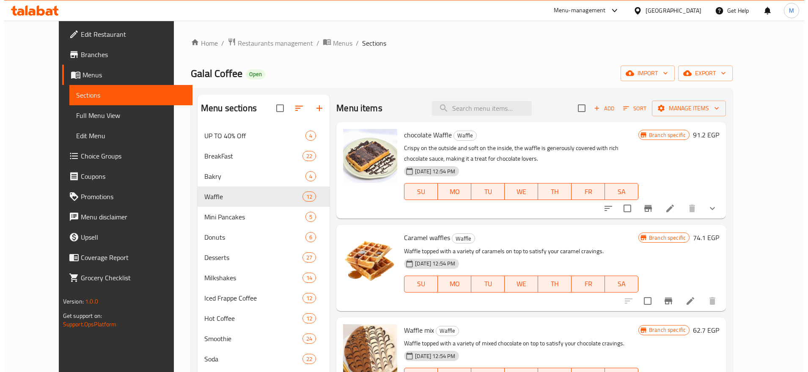
scroll to position [776, 0]
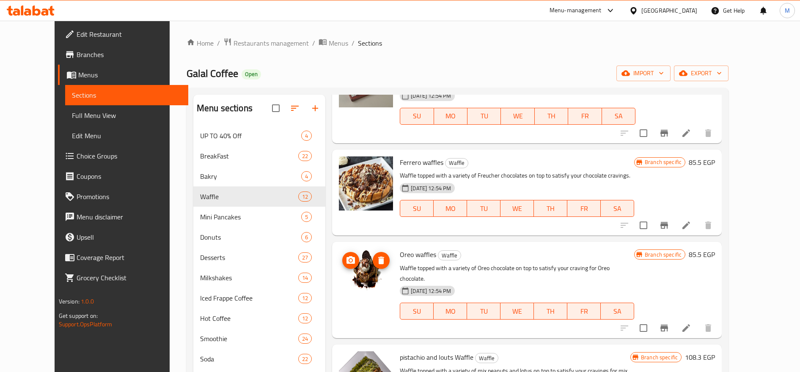
click at [240, 35] on div "Home / Restaurants management / Menus / Sections Galal Coffee Open import expor…" at bounding box center [458, 270] width 576 height 498
drag, startPoint x: 240, startPoint y: 36, endPoint x: 239, endPoint y: 41, distance: 6.0
click at [239, 41] on span "Restaurants management" at bounding box center [271, 43] width 75 height 10
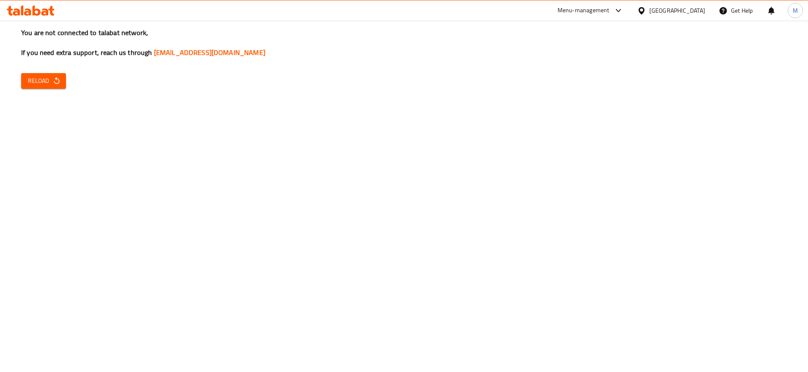
click at [50, 86] on button "Reload" at bounding box center [43, 81] width 45 height 16
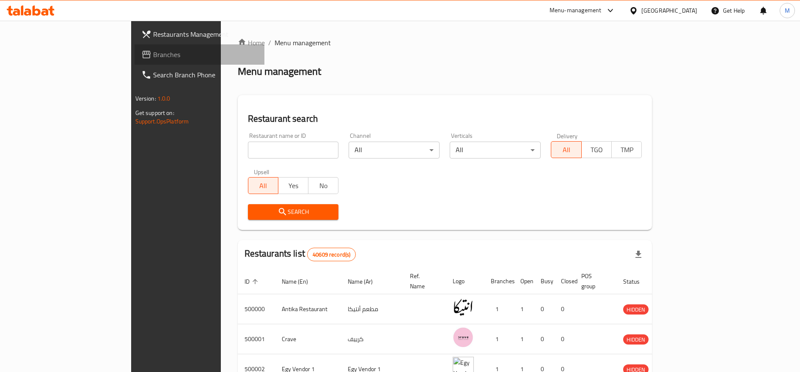
drag, startPoint x: 0, startPoint y: 0, endPoint x: 124, endPoint y: 60, distance: 138.1
click at [135, 60] on link "Branches" at bounding box center [200, 54] width 130 height 20
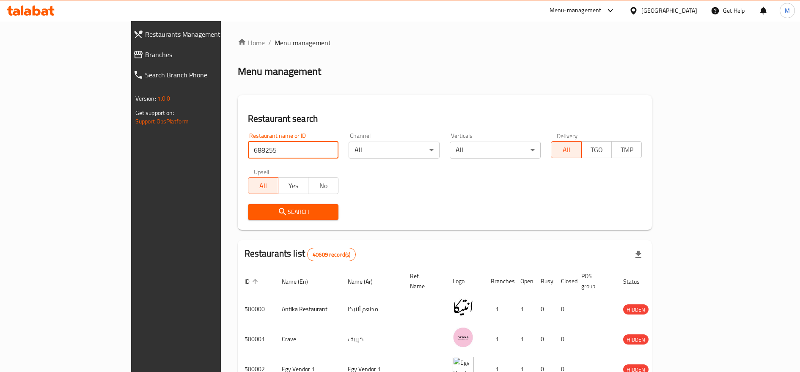
type input "688255"
click button "Search" at bounding box center [293, 212] width 91 height 16
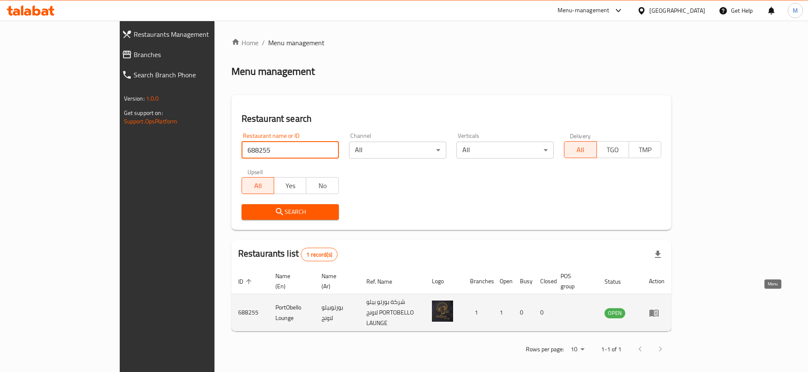
click at [657, 312] on icon "enhanced table" at bounding box center [656, 313] width 3 height 3
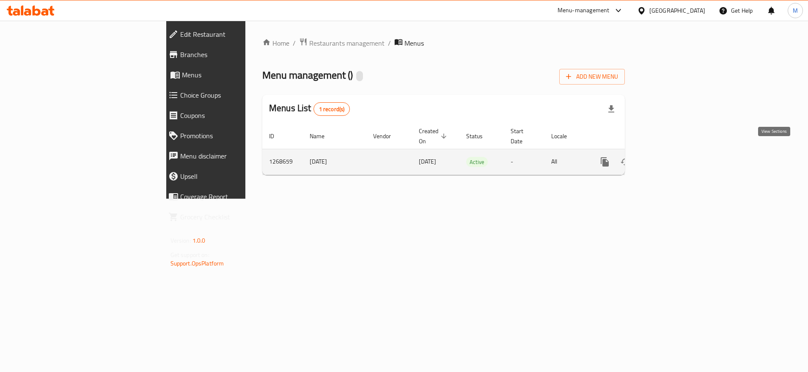
click at [670, 158] on icon "enhanced table" at bounding box center [666, 162] width 8 height 8
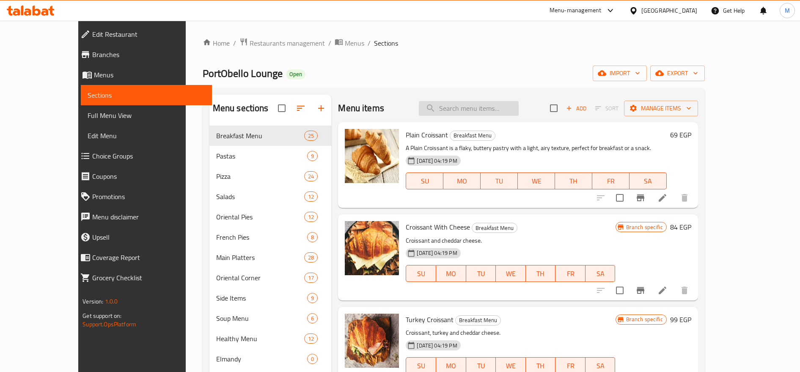
click at [466, 107] on input "search" at bounding box center [469, 108] width 100 height 15
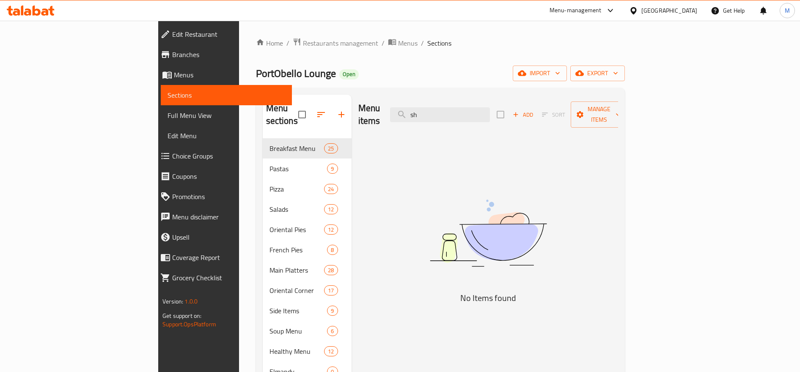
type input "s"
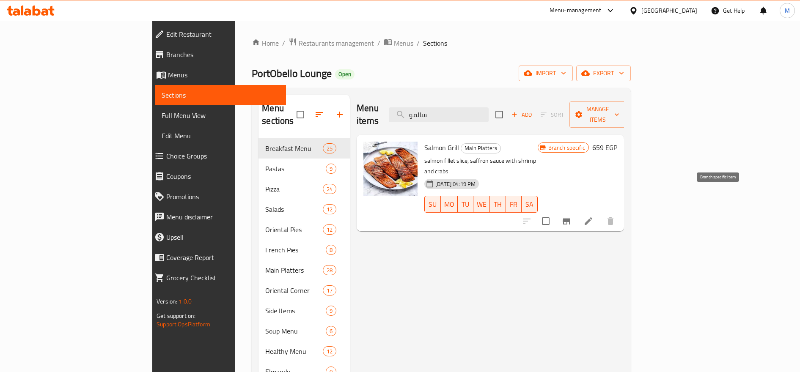
type input "سالمو"
click at [570, 218] on icon "Branch-specific-item" at bounding box center [567, 221] width 8 height 7
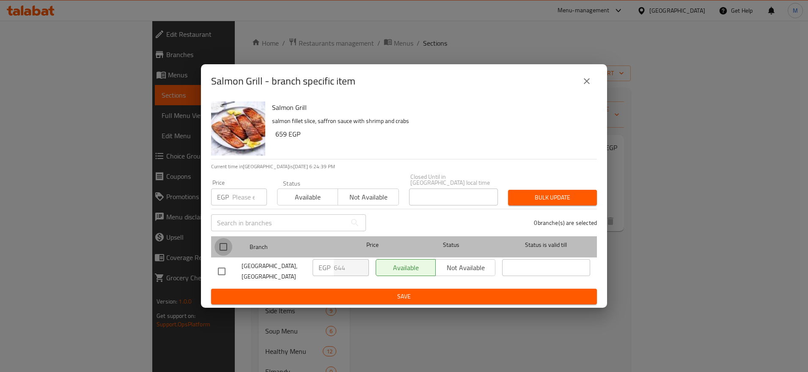
click at [227, 242] on input "checkbox" at bounding box center [224, 247] width 18 height 18
checkbox input "true"
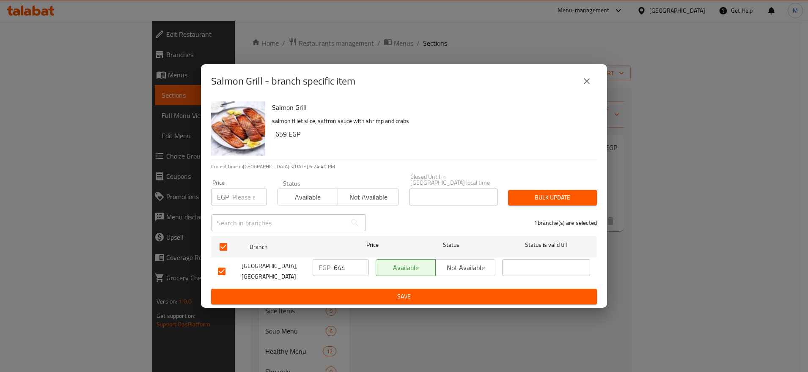
click at [533, 194] on span "Bulk update" at bounding box center [552, 198] width 75 height 11
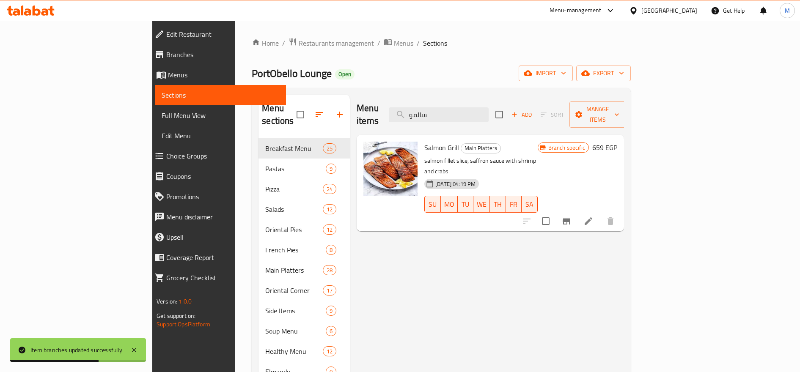
click at [572, 216] on icon "Branch-specific-item" at bounding box center [566, 221] width 10 height 10
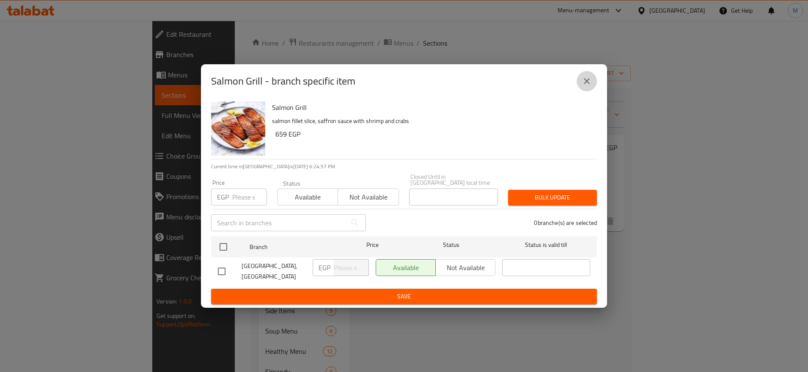
click at [585, 83] on icon "close" at bounding box center [587, 81] width 6 height 6
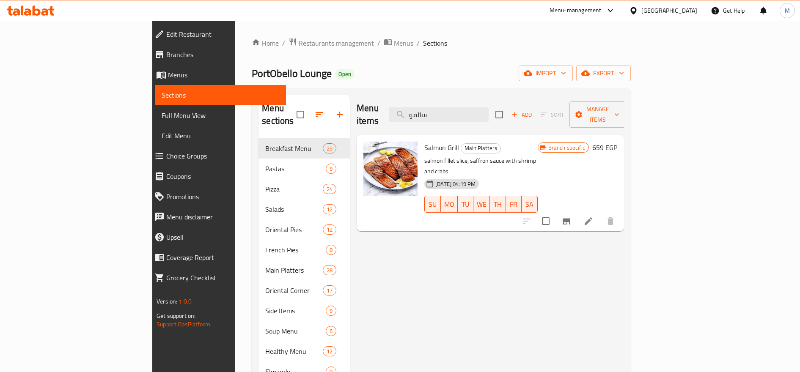
click at [424, 141] on span "Salmon Grill" at bounding box center [441, 147] width 35 height 13
copy h6 "Salmon Grill"
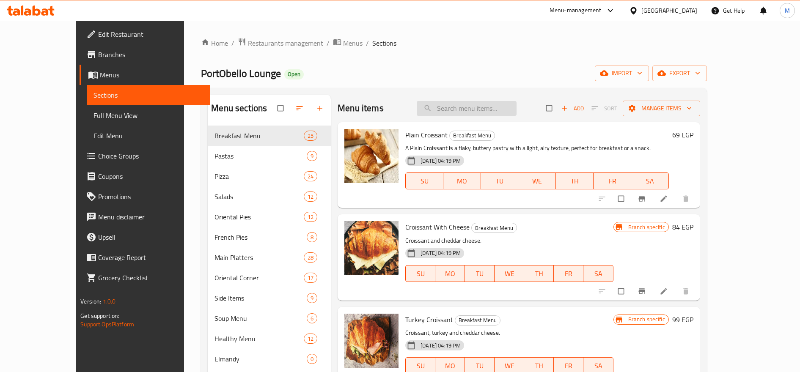
click at [487, 105] on input "search" at bounding box center [467, 108] width 100 height 15
paste input "Salmon Grill"
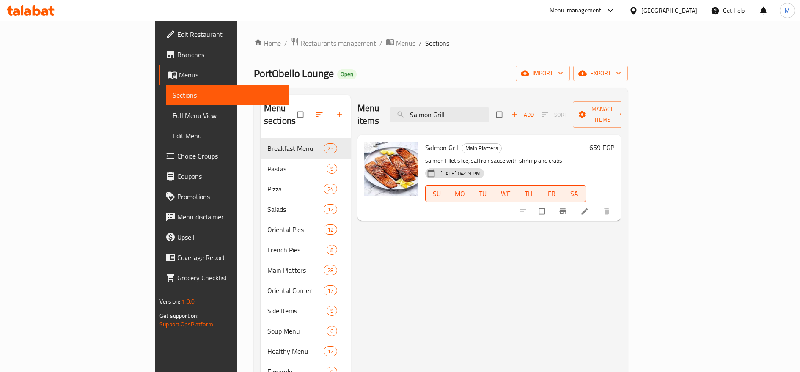
type input "Salmon Grill"
